Goal: Book appointment/travel/reservation

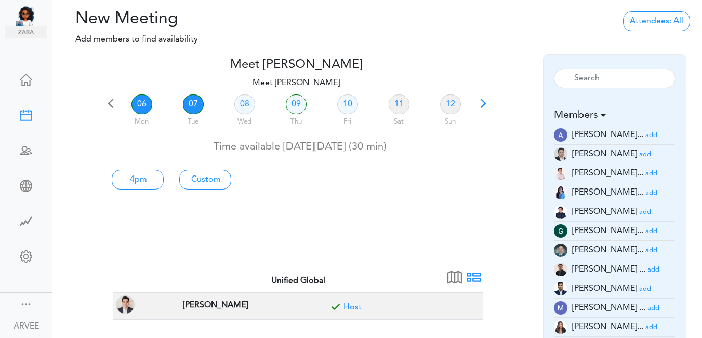
click at [189, 99] on link "07" at bounding box center [193, 105] width 21 height 20
click at [189, 98] on link "07" at bounding box center [193, 105] width 21 height 20
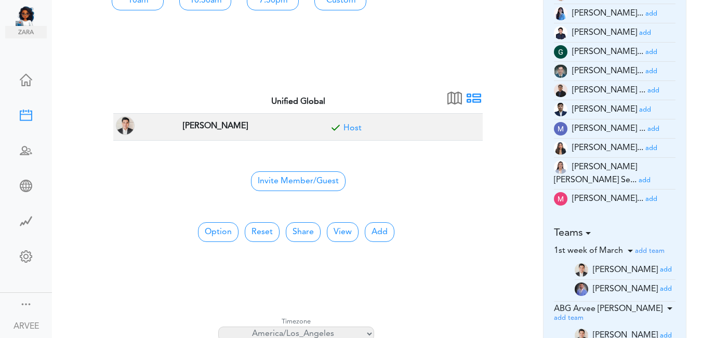
scroll to position [197, 0]
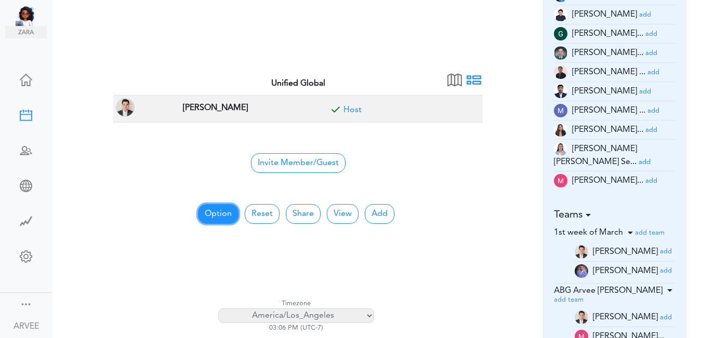
click at [224, 213] on button "Option" at bounding box center [218, 214] width 41 height 20
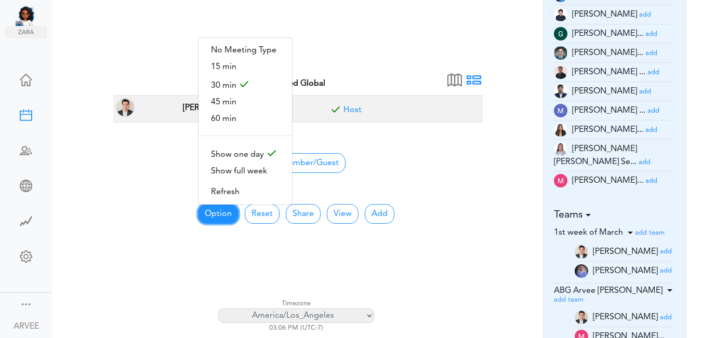
click at [223, 213] on button "Option" at bounding box center [218, 214] width 41 height 20
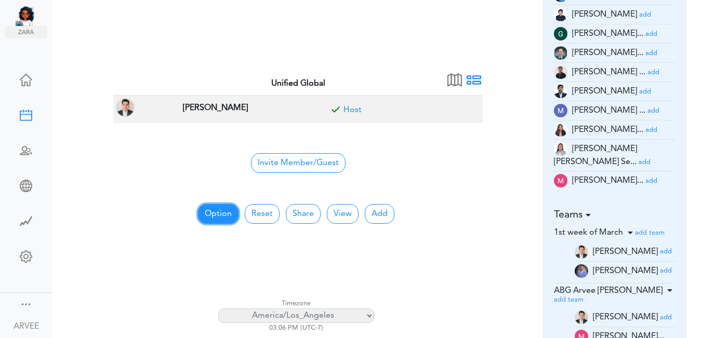
click at [223, 213] on button "Option" at bounding box center [218, 214] width 41 height 20
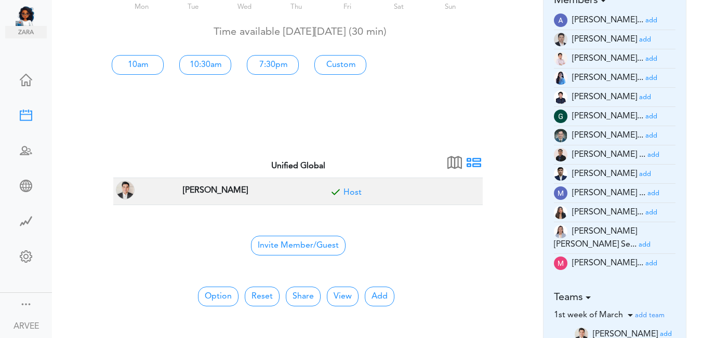
scroll to position [113, 0]
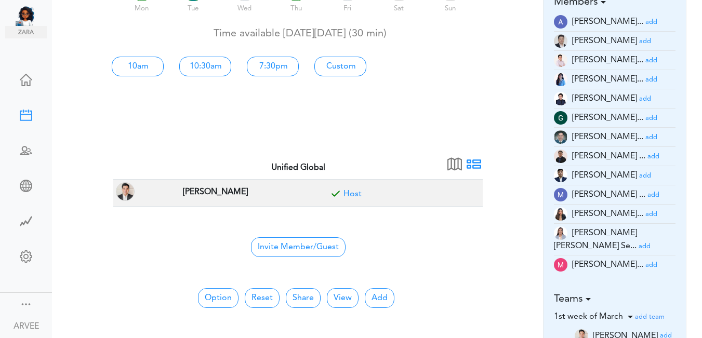
click at [645, 77] on small "add" at bounding box center [651, 79] width 12 height 7
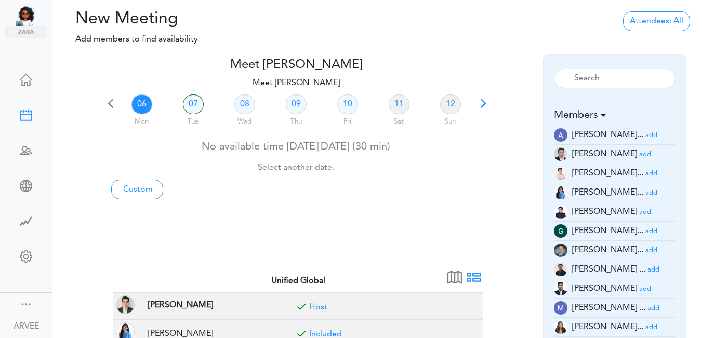
click at [137, 106] on link "06" at bounding box center [141, 105] width 21 height 20
click at [192, 104] on link "07" at bounding box center [193, 105] width 21 height 20
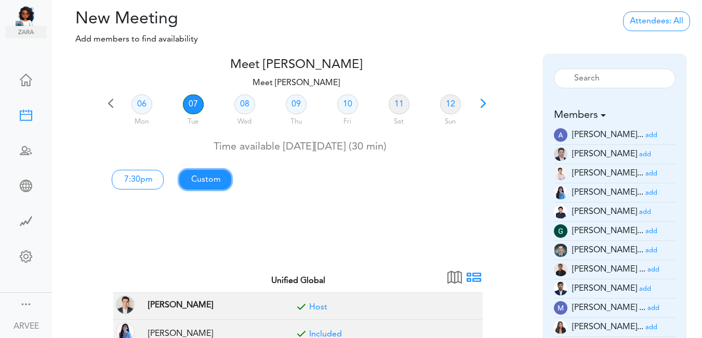
click at [204, 179] on link "Custom" at bounding box center [205, 180] width 52 height 20
type input "Meet [PERSON_NAME]"
type input "https://us02web.zoom.us/j/9174257685?pwd=VUE3Y2Fpem5ORktDVUZkeE9Yc01vZz09"
type input "2025-10-07T19:30"
type input "2025-10-07T20:00"
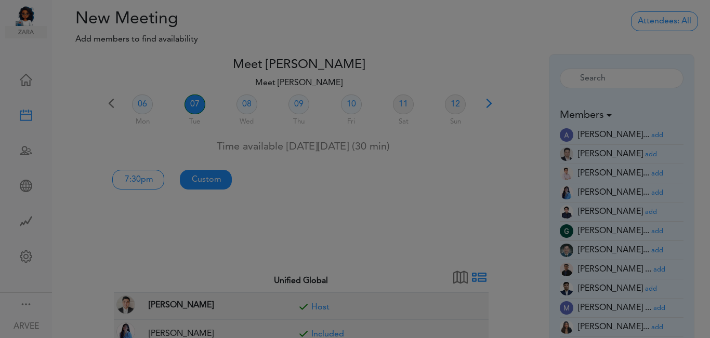
click at [204, 179] on div at bounding box center [355, 169] width 710 height 338
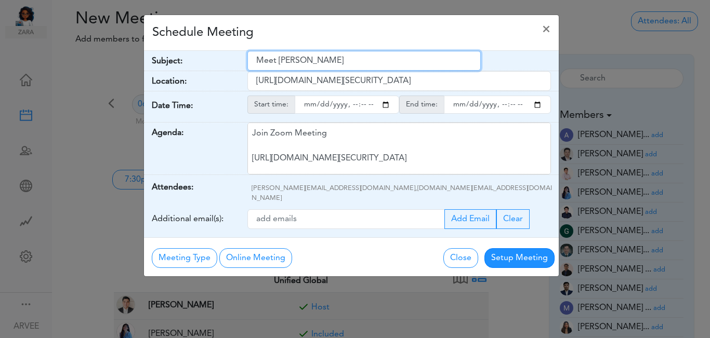
click at [256, 60] on input "Meet [PERSON_NAME]" at bounding box center [363, 61] width 233 height 20
drag, startPoint x: 256, startPoint y: 60, endPoint x: 341, endPoint y: 60, distance: 85.7
click at [341, 60] on input "Meet [PERSON_NAME]" at bounding box center [363, 61] width 233 height 20
paste input "[Internal Meeting ] Sachin Saswade"
type input "[Internal Meeting ] Sachin Saswade"
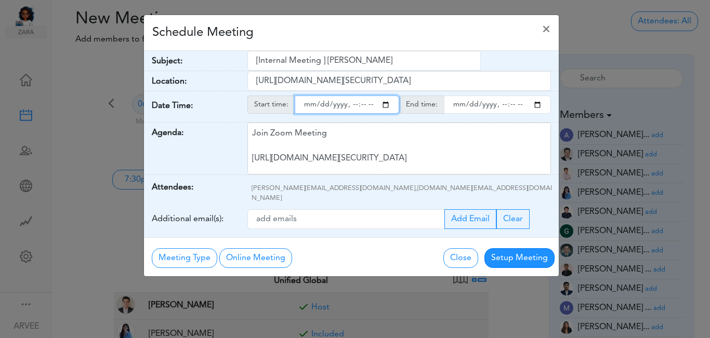
click at [384, 105] on input "starttime" at bounding box center [347, 105] width 104 height 18
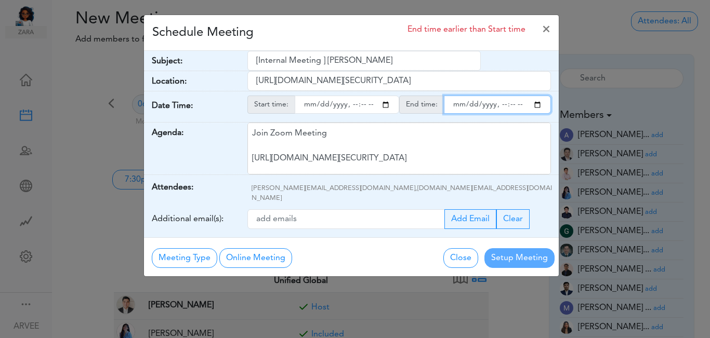
click at [536, 105] on input "endtime" at bounding box center [497, 105] width 107 height 18
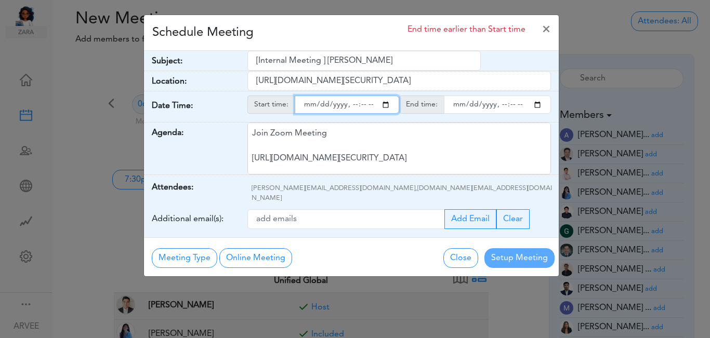
click at [361, 102] on input "starttime" at bounding box center [347, 105] width 104 height 18
type input "2025-10-07T20:00"
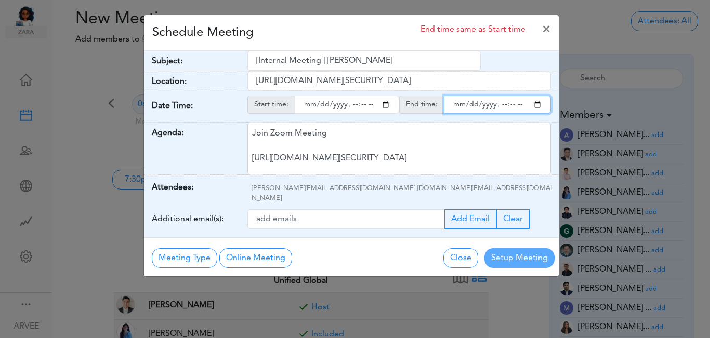
click at [538, 103] on input "endtime" at bounding box center [497, 105] width 107 height 18
click at [510, 104] on input "endtime" at bounding box center [497, 105] width 107 height 18
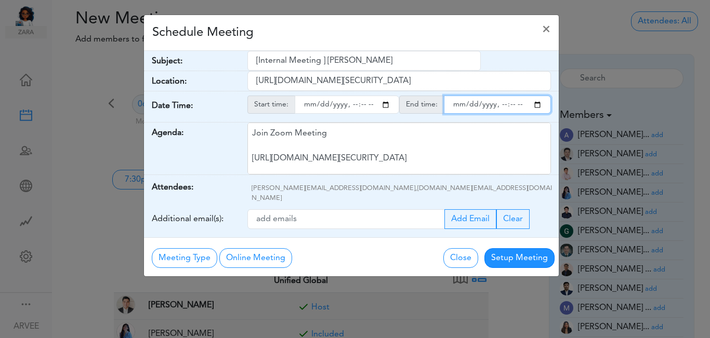
type input "2025-10-07T20:30"
click at [432, 28] on div "Schedule Meeting ×" at bounding box center [351, 33] width 415 height 36
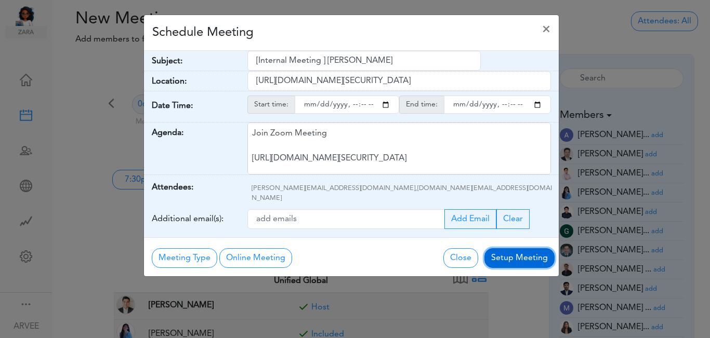
click at [513, 248] on button "Setup Meeting" at bounding box center [519, 258] width 70 height 20
